Goal: Task Accomplishment & Management: Manage account settings

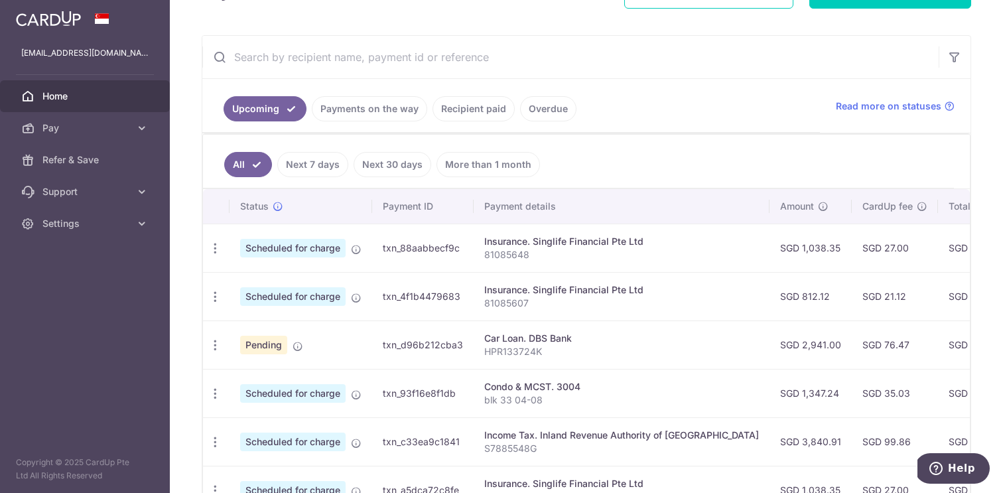
scroll to position [214, 0]
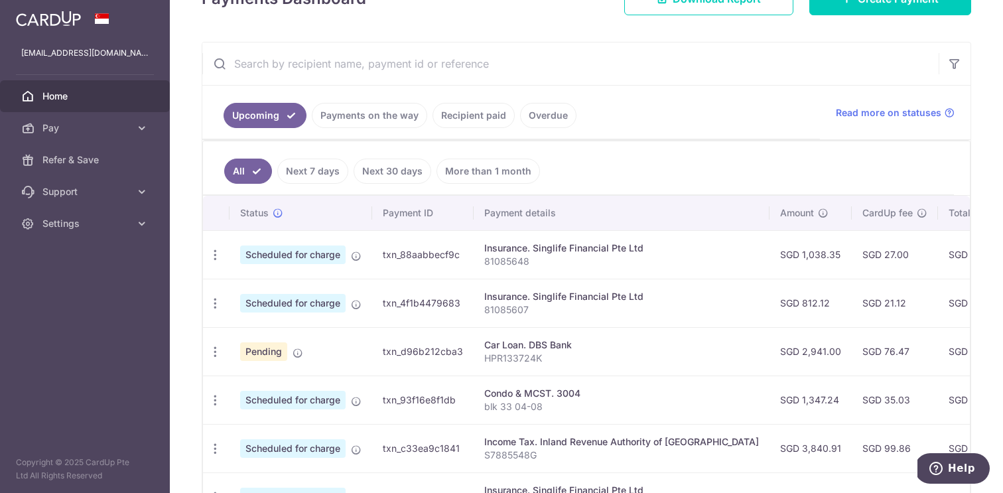
click at [396, 113] on link "Payments on the way" at bounding box center [369, 115] width 115 height 25
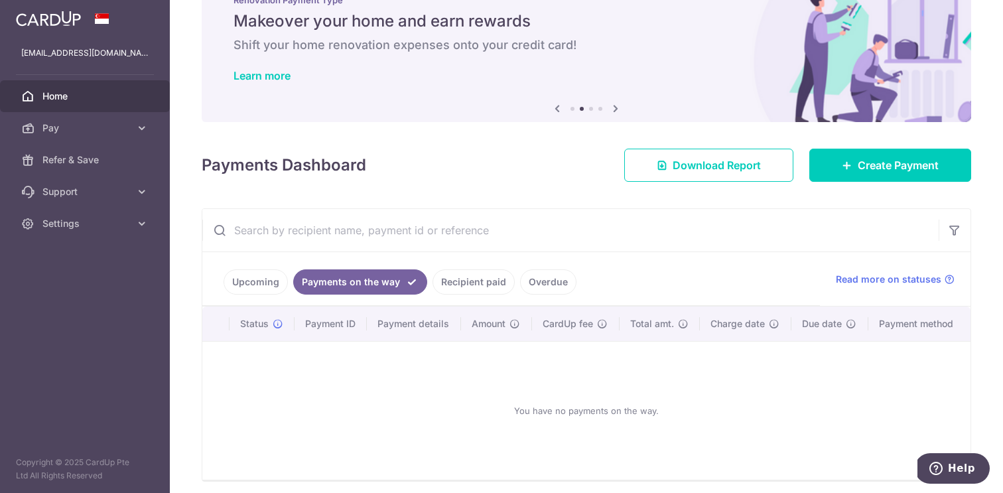
click at [475, 279] on link "Recipient paid" at bounding box center [473, 281] width 82 height 25
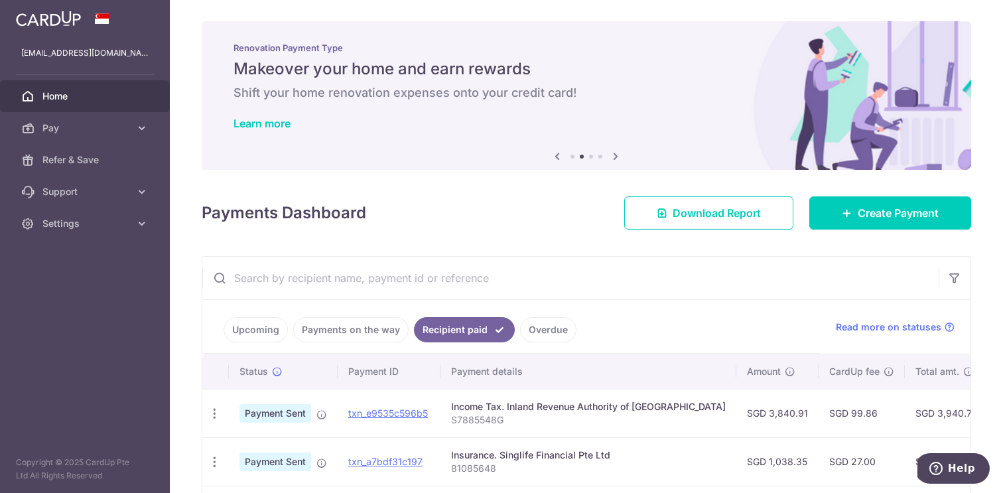
scroll to position [0, 0]
click at [127, 137] on link "Pay" at bounding box center [85, 128] width 170 height 32
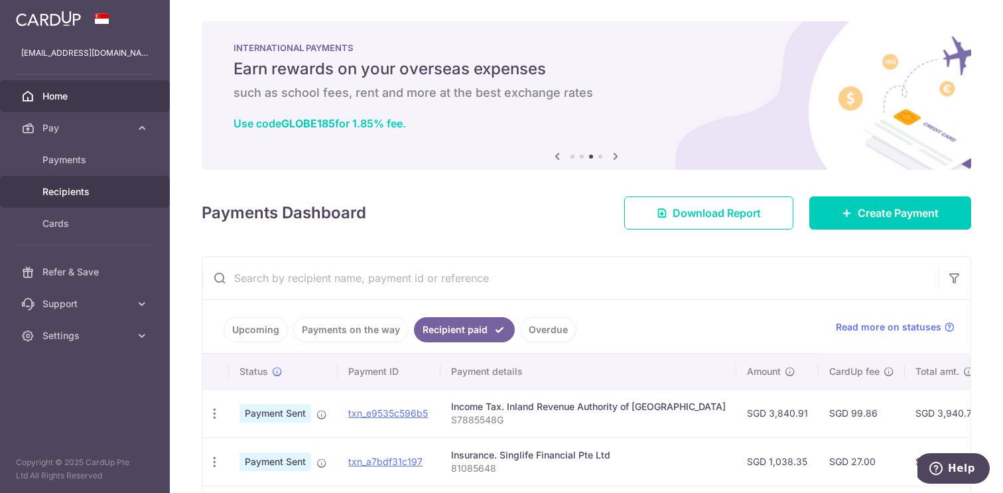
click at [71, 185] on span "Recipients" at bounding box center [86, 191] width 88 height 13
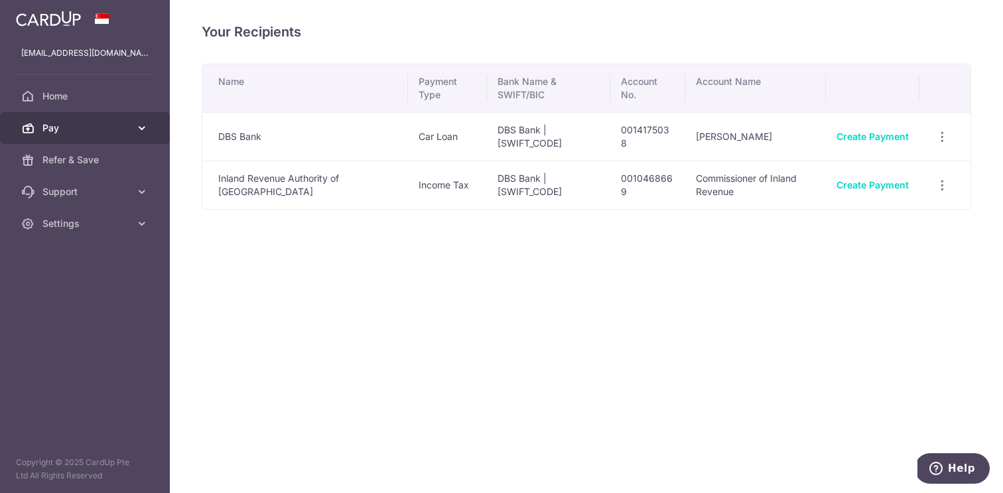
click at [92, 137] on link "Pay" at bounding box center [85, 128] width 170 height 32
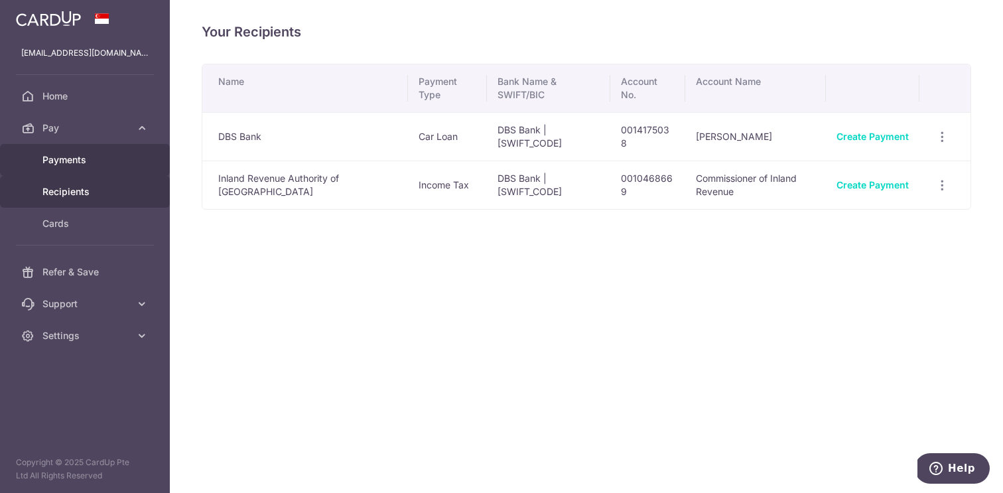
click at [72, 158] on span "Payments" at bounding box center [86, 159] width 88 height 13
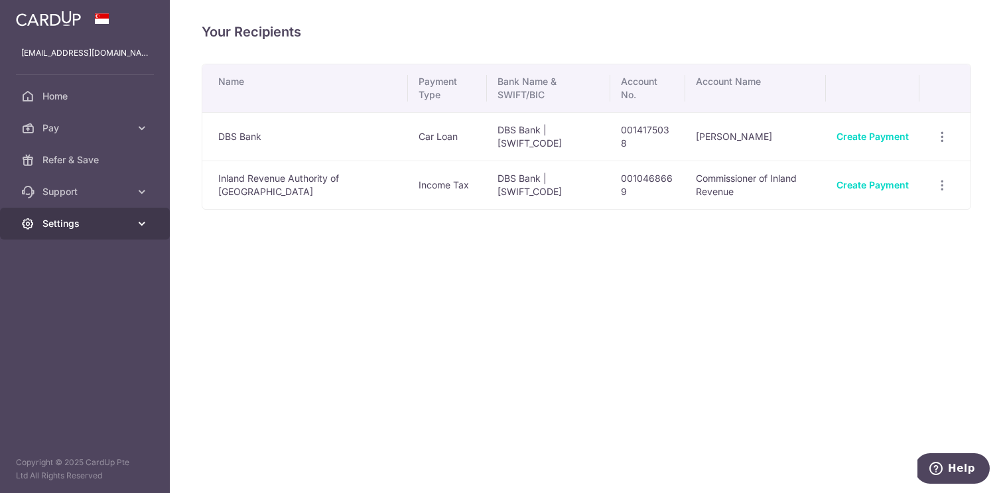
click at [48, 228] on span "Settings" at bounding box center [86, 223] width 88 height 13
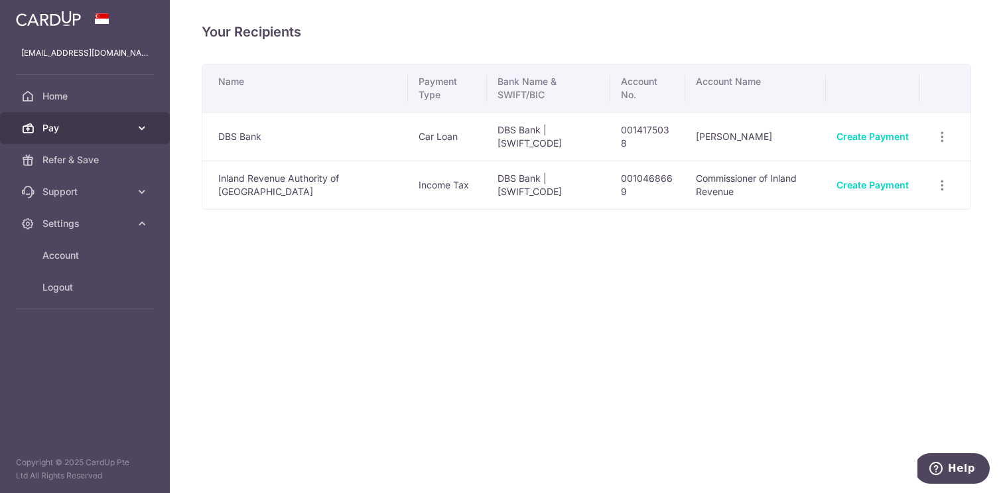
click at [86, 129] on span "Pay" at bounding box center [86, 127] width 88 height 13
